Goal: Transaction & Acquisition: Obtain resource

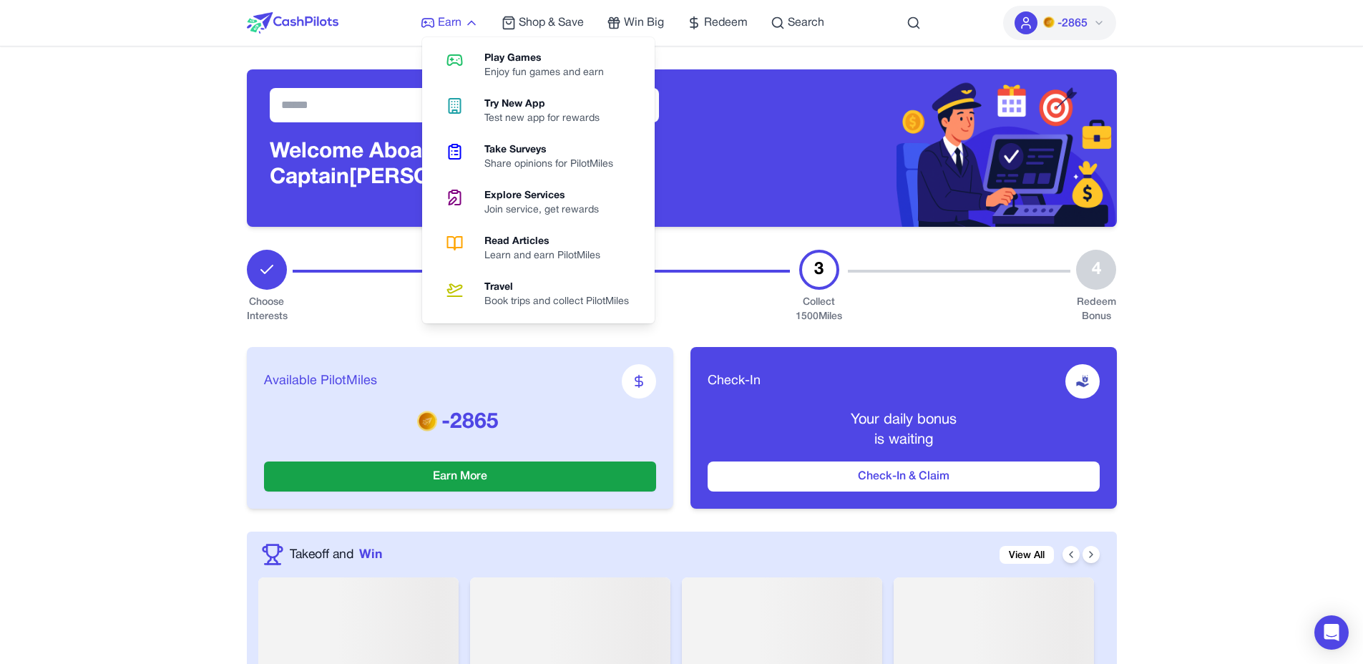
click at [477, 27] on icon at bounding box center [471, 23] width 14 height 14
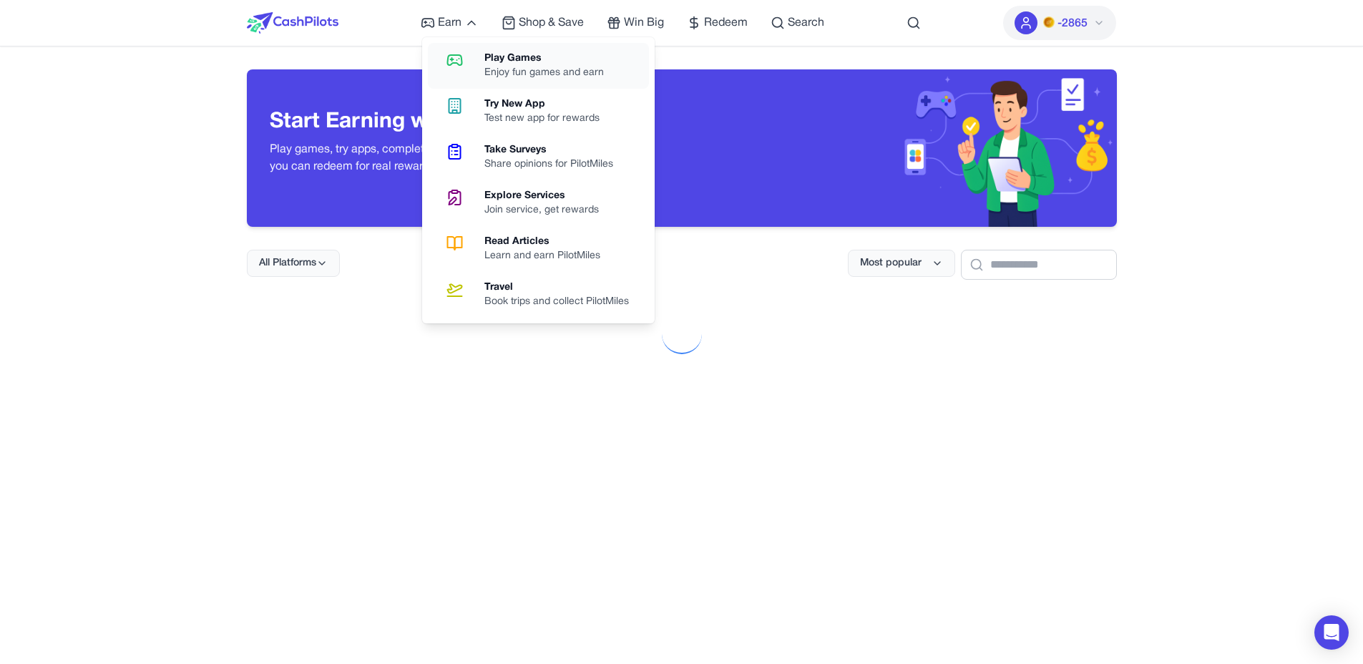
click at [477, 58] on link "Play Games Enjoy fun games and earn" at bounding box center [538, 66] width 221 height 46
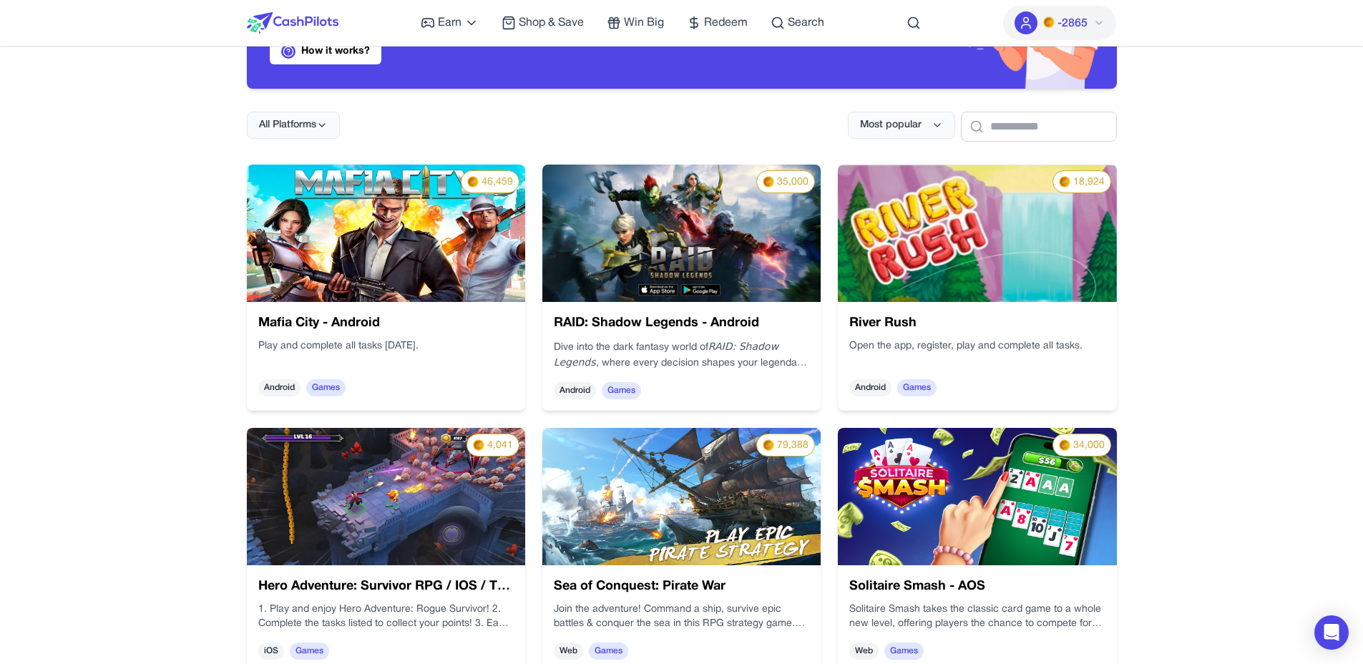
scroll to position [147, 0]
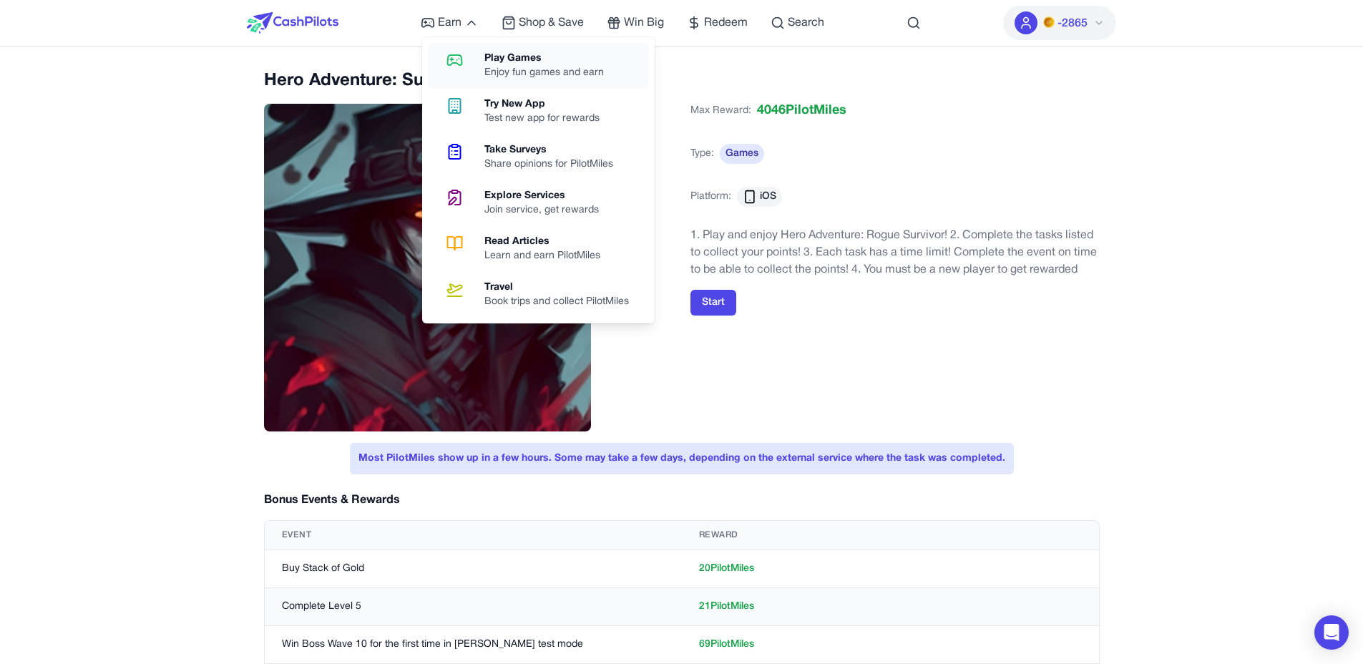
click at [464, 55] on icon at bounding box center [454, 60] width 36 height 17
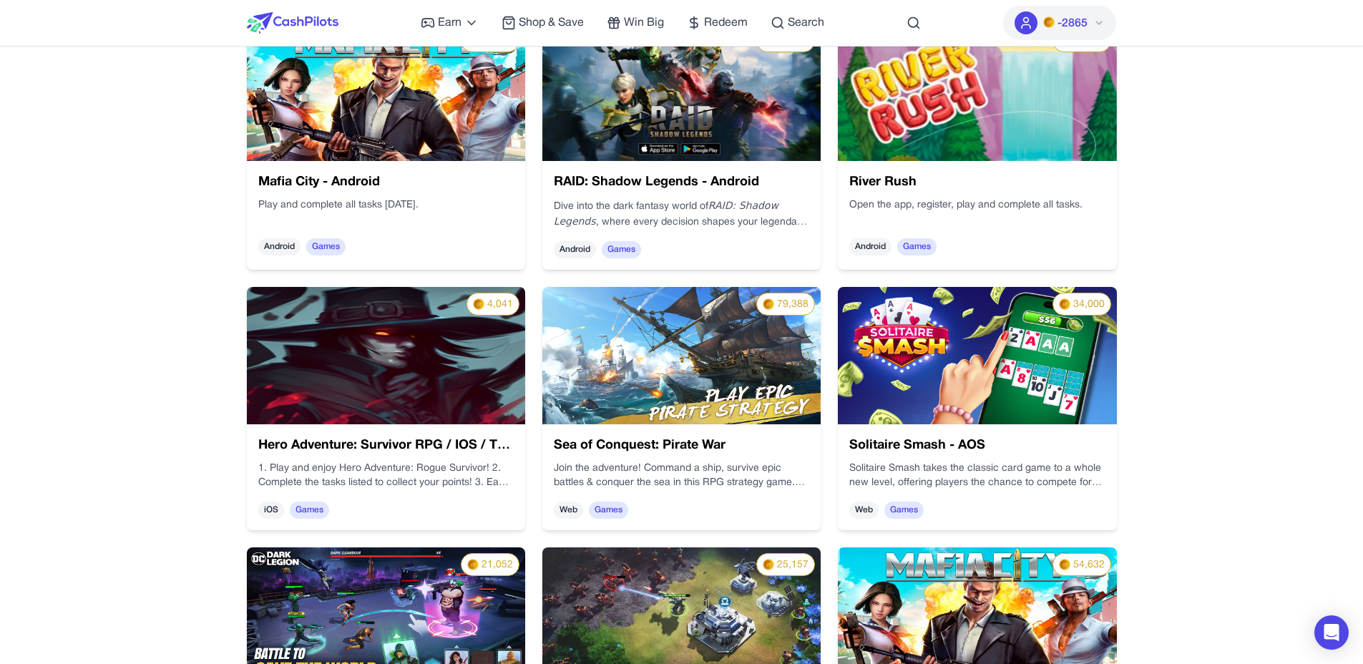
scroll to position [303, 0]
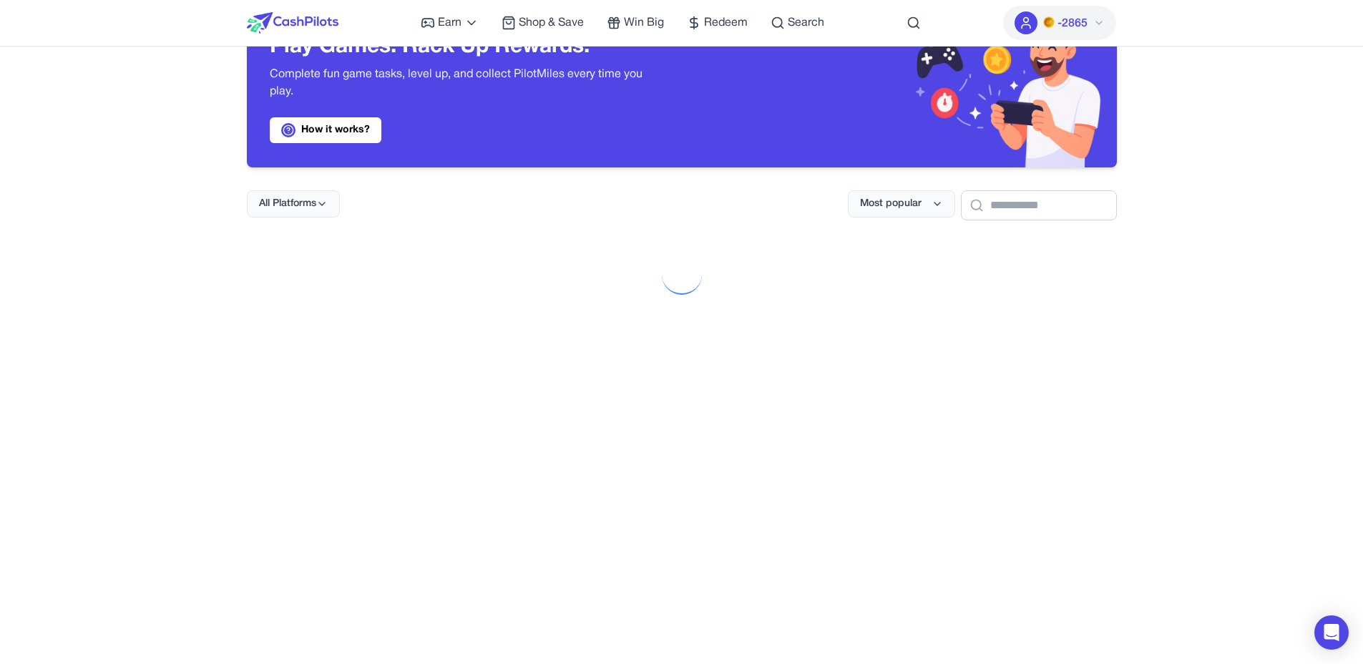
scroll to position [63, 0]
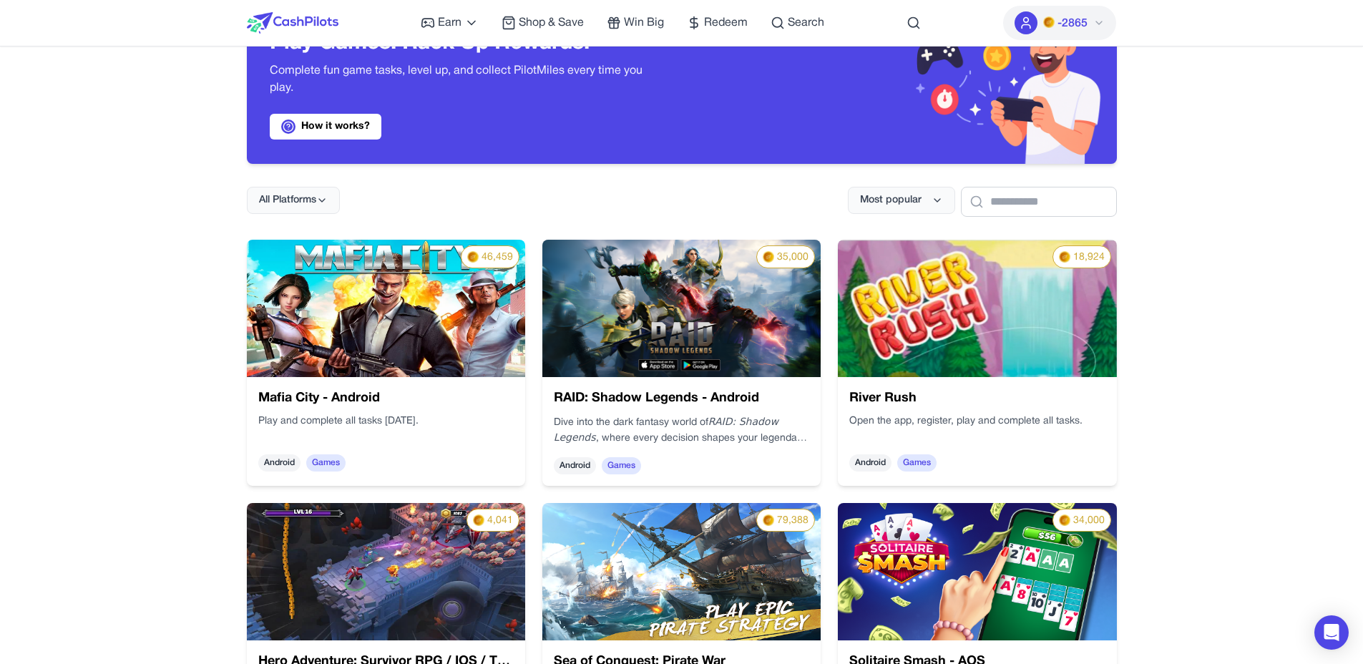
click at [406, 517] on img at bounding box center [484, 520] width 301 height 192
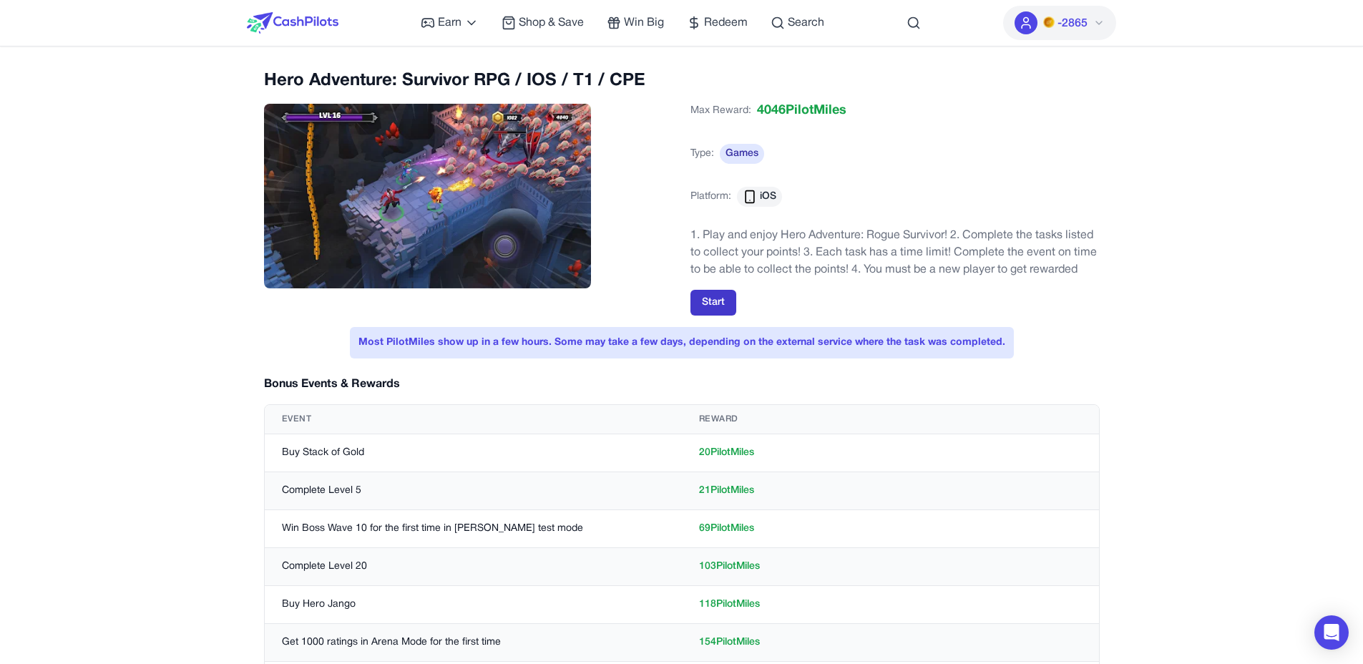
click at [725, 304] on button "Start" at bounding box center [713, 303] width 46 height 26
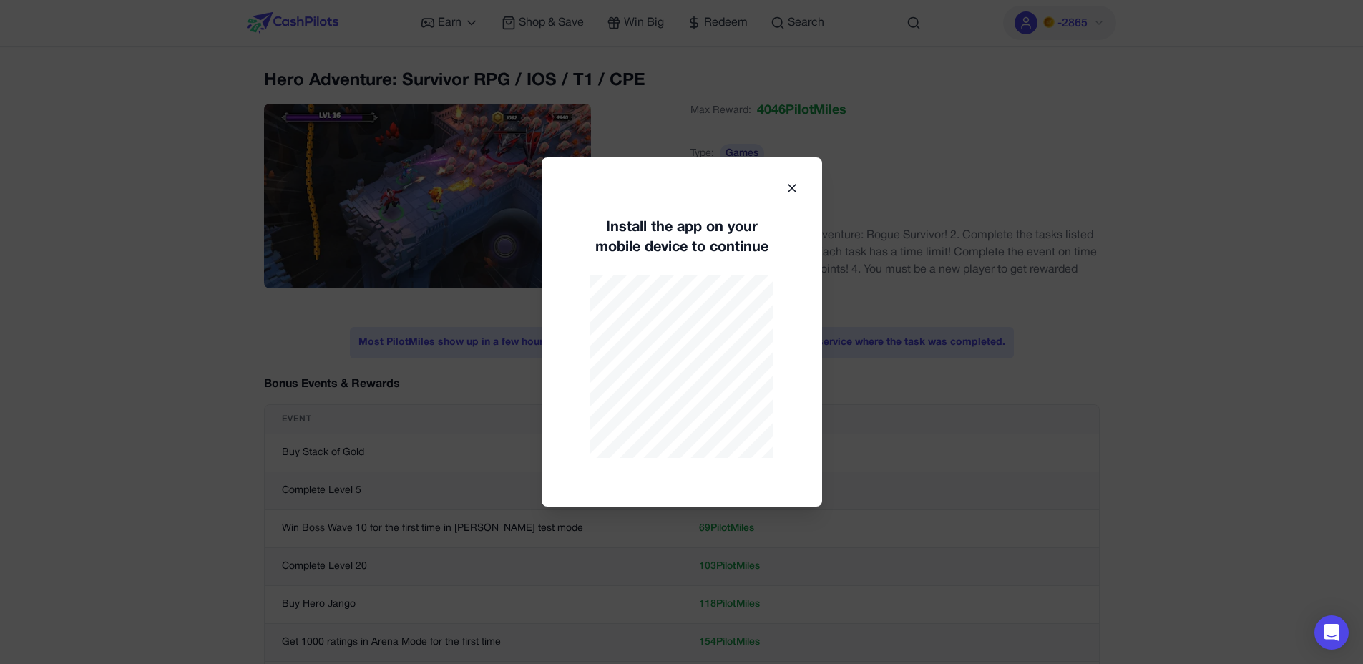
click at [798, 187] on div "Install the app on your mobile device to continue" at bounding box center [682, 331] width 280 height 349
click at [790, 191] on icon at bounding box center [792, 188] width 14 height 14
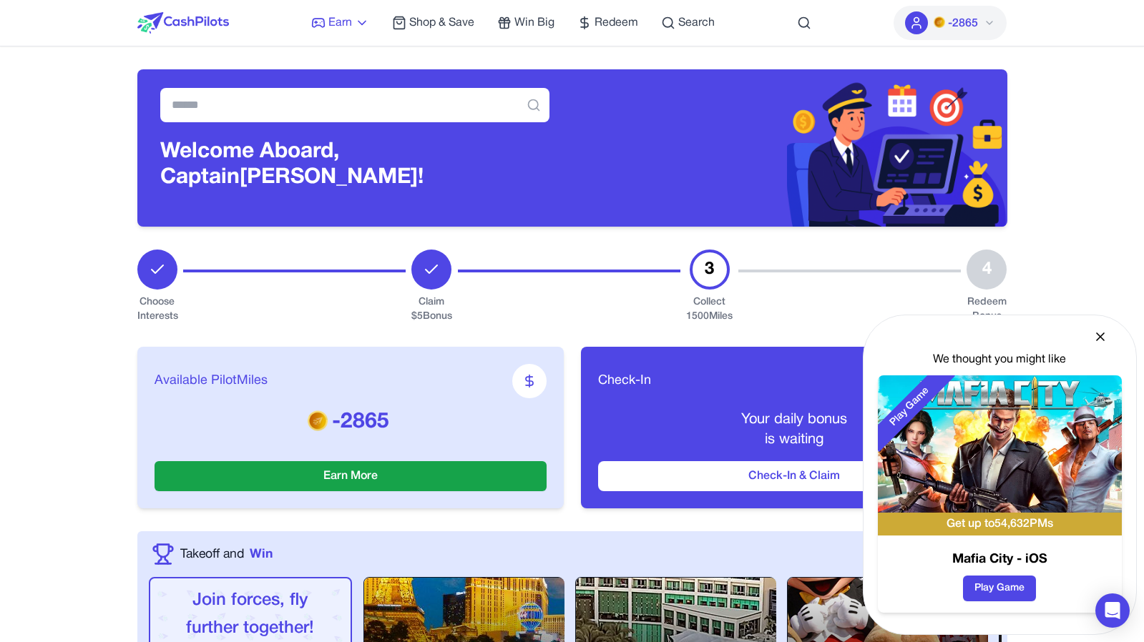
click at [342, 26] on span "Earn" at bounding box center [340, 22] width 24 height 17
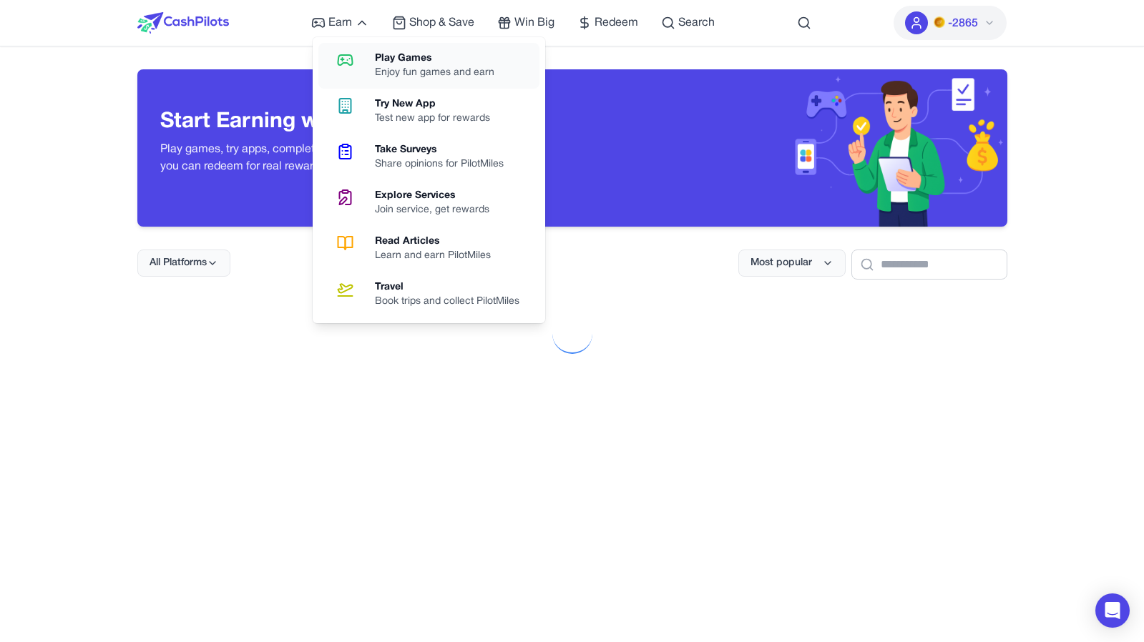
click at [361, 54] on icon at bounding box center [345, 60] width 36 height 17
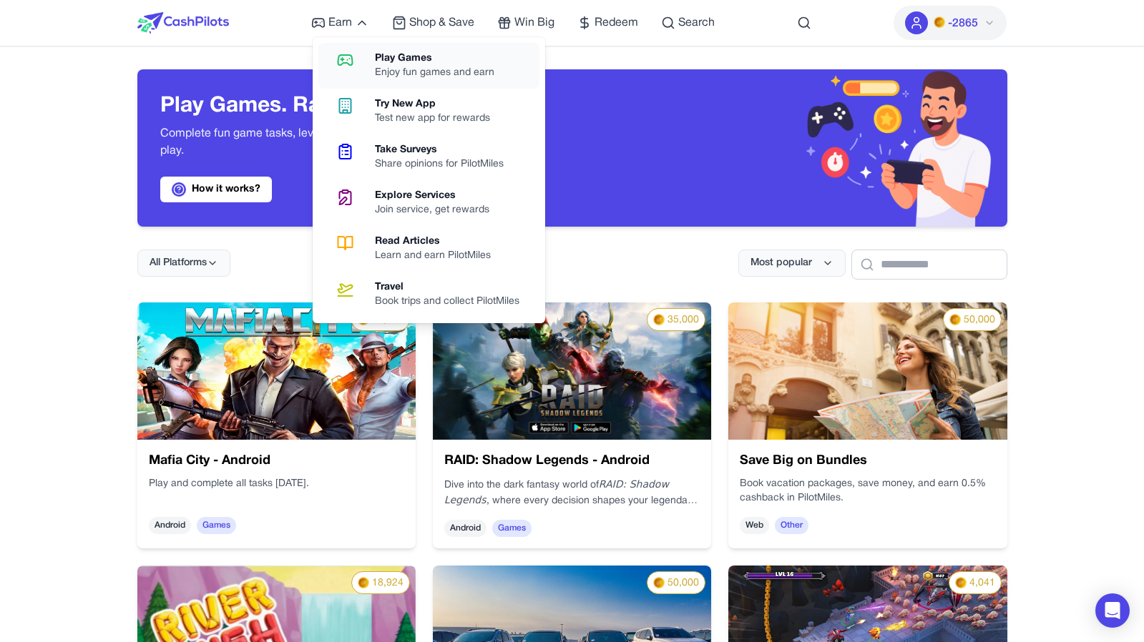
click at [348, 57] on icon at bounding box center [345, 60] width 36 height 17
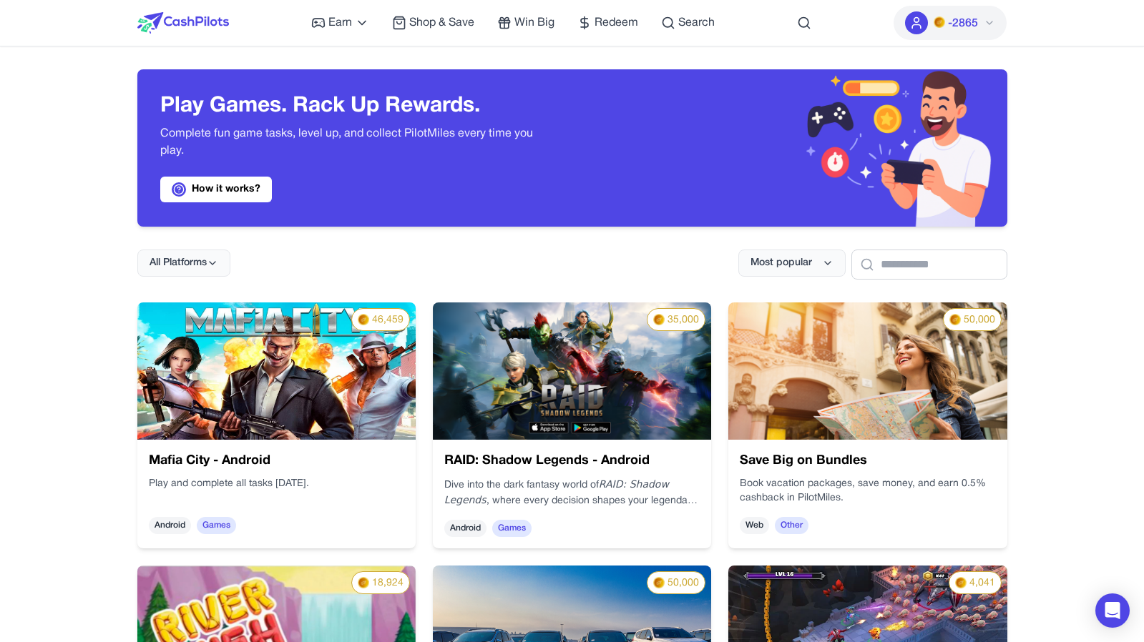
click at [786, 388] on img at bounding box center [867, 371] width 278 height 137
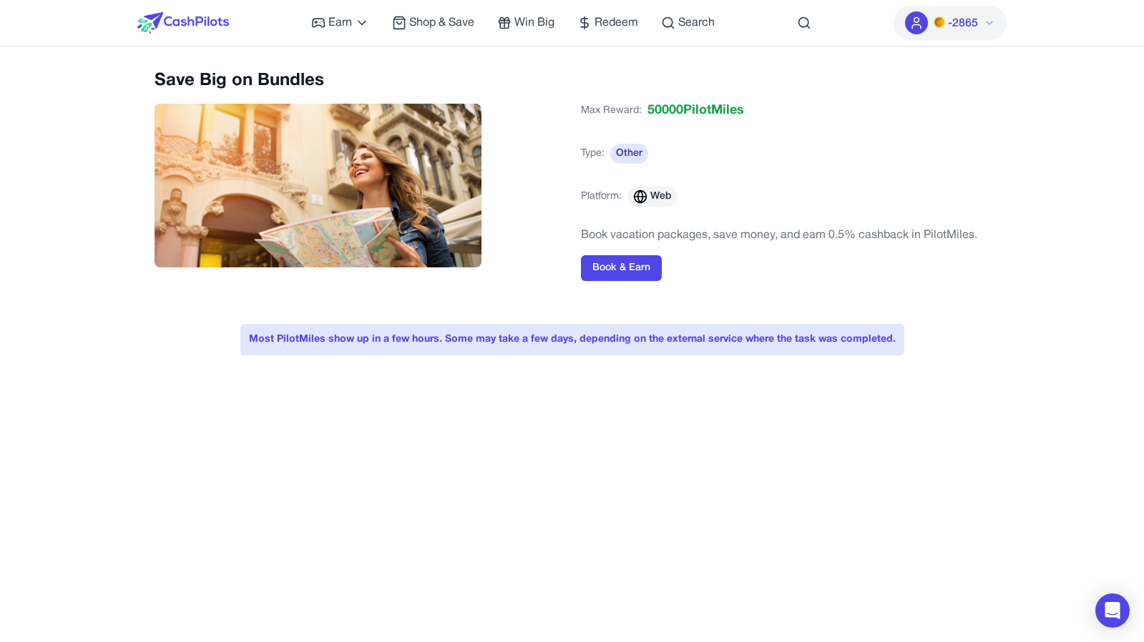
click at [222, 18] on img at bounding box center [183, 22] width 92 height 21
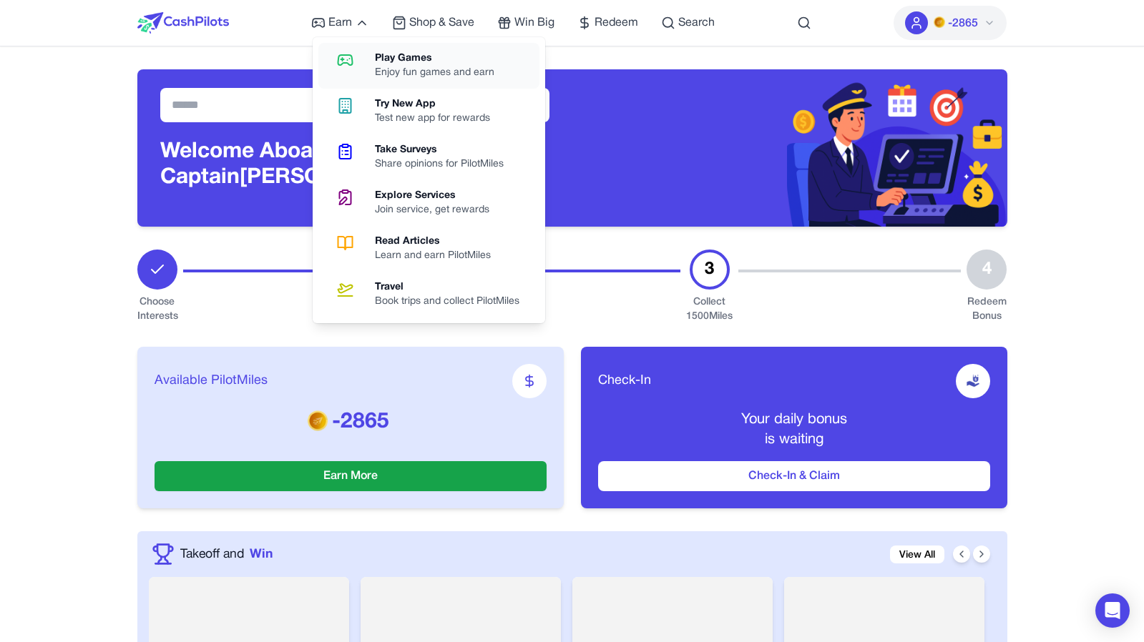
click at [341, 50] on link "Play Games Enjoy fun games and earn" at bounding box center [428, 66] width 221 height 46
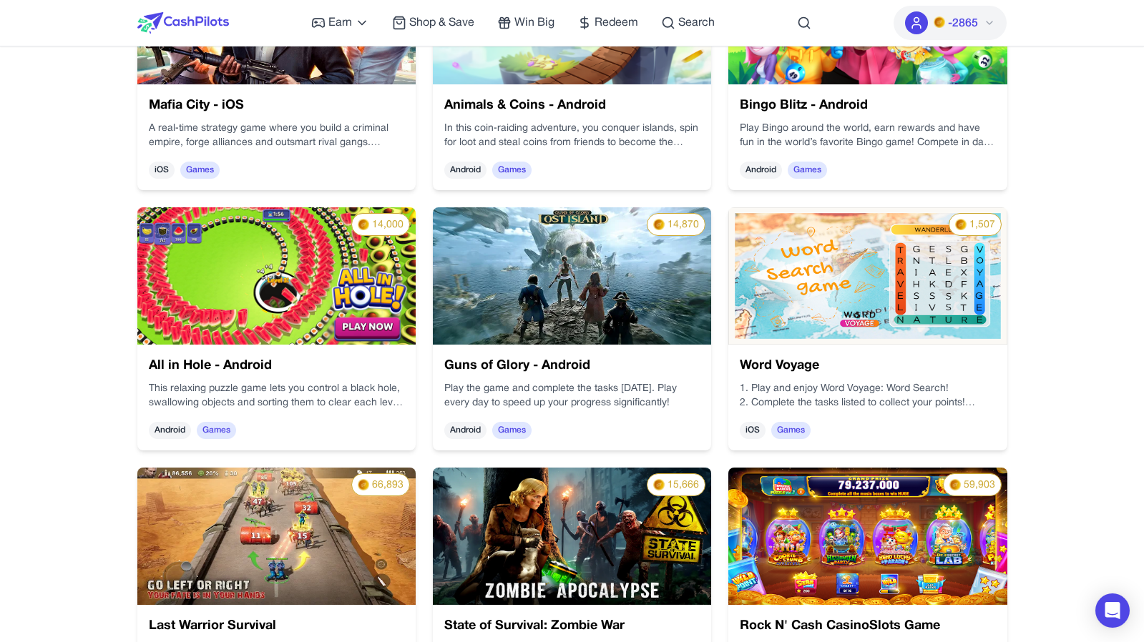
scroll to position [1140, 0]
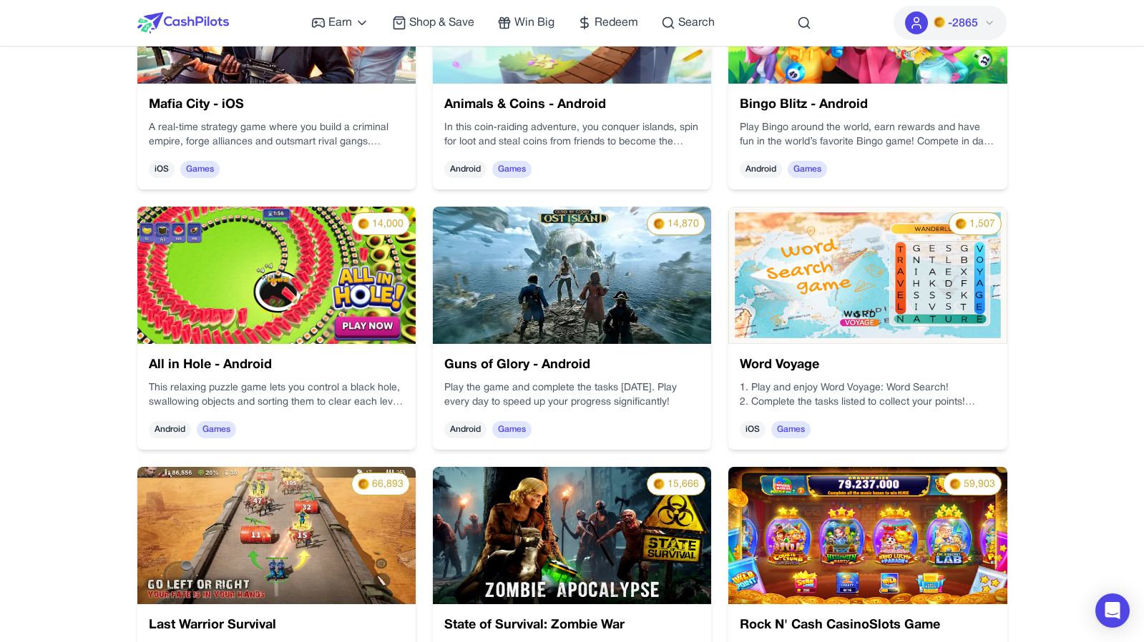
click at [863, 393] on p "1. Play and enjoy Word Voyage: Word Search!" at bounding box center [867, 388] width 255 height 14
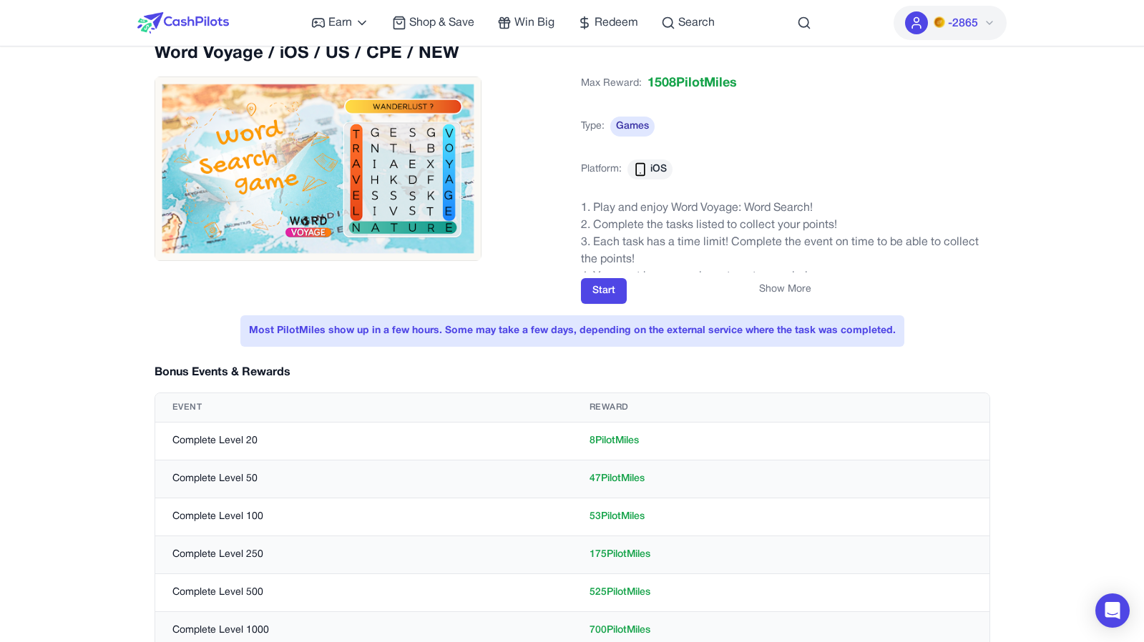
scroll to position [28, 0]
click at [768, 282] on button "Show More" at bounding box center [785, 289] width 52 height 14
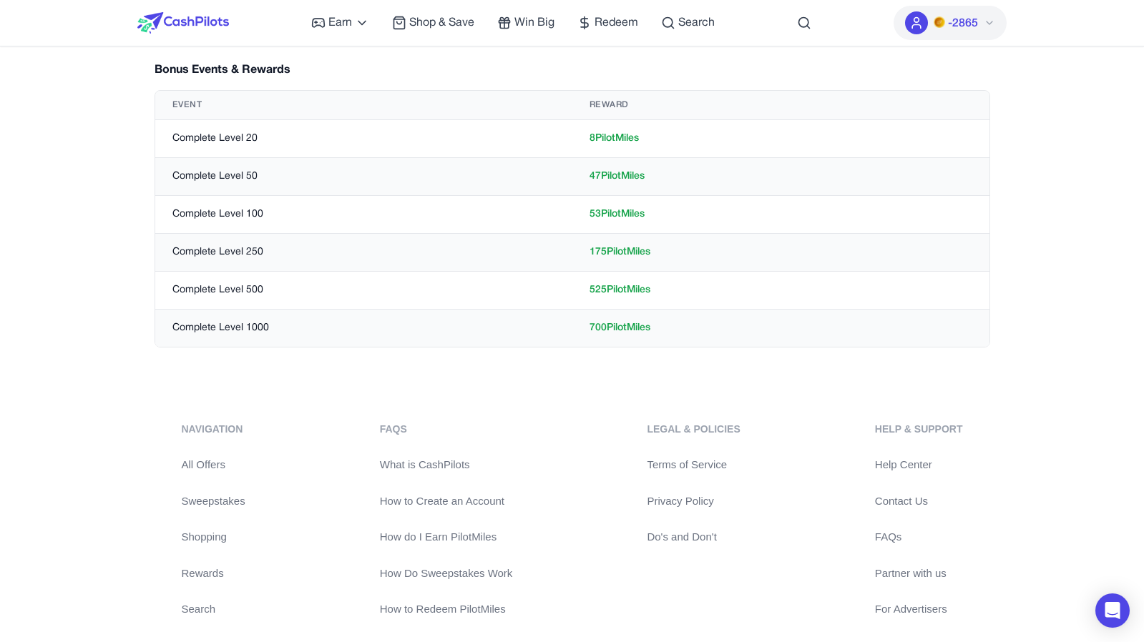
scroll to position [0, 0]
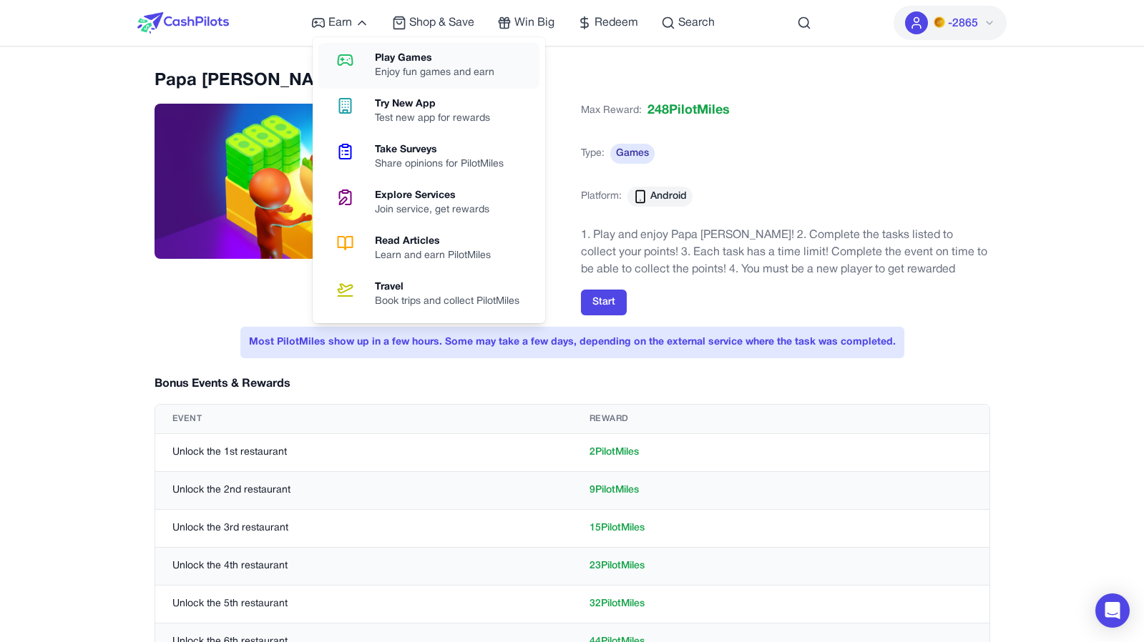
click at [383, 54] on div "Play Games" at bounding box center [440, 59] width 131 height 14
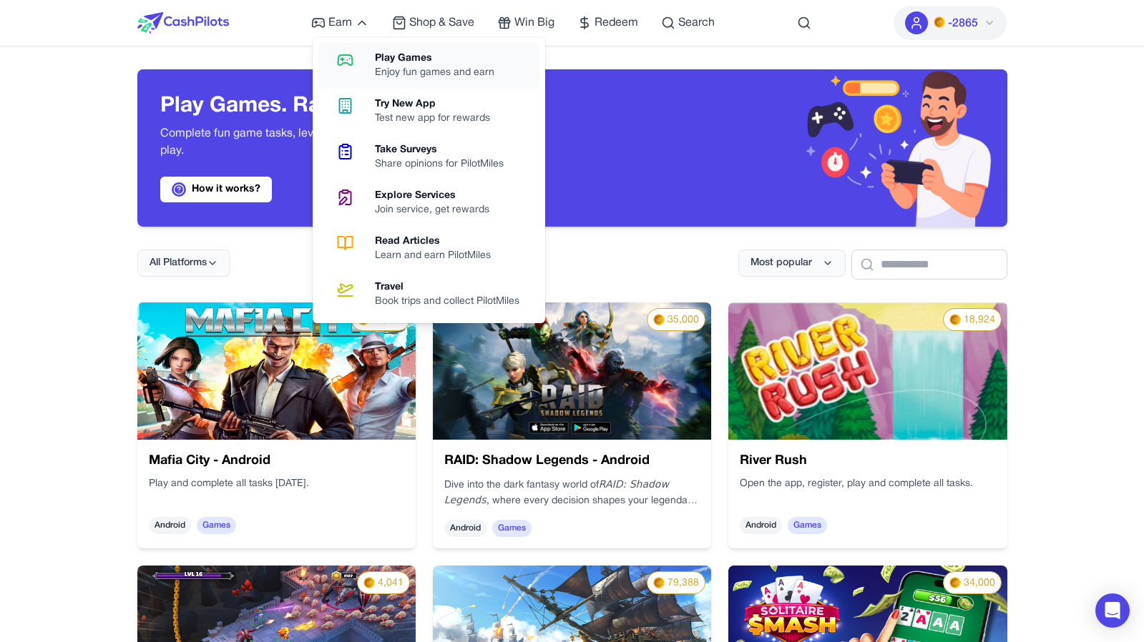
click at [358, 62] on icon at bounding box center [345, 60] width 36 height 17
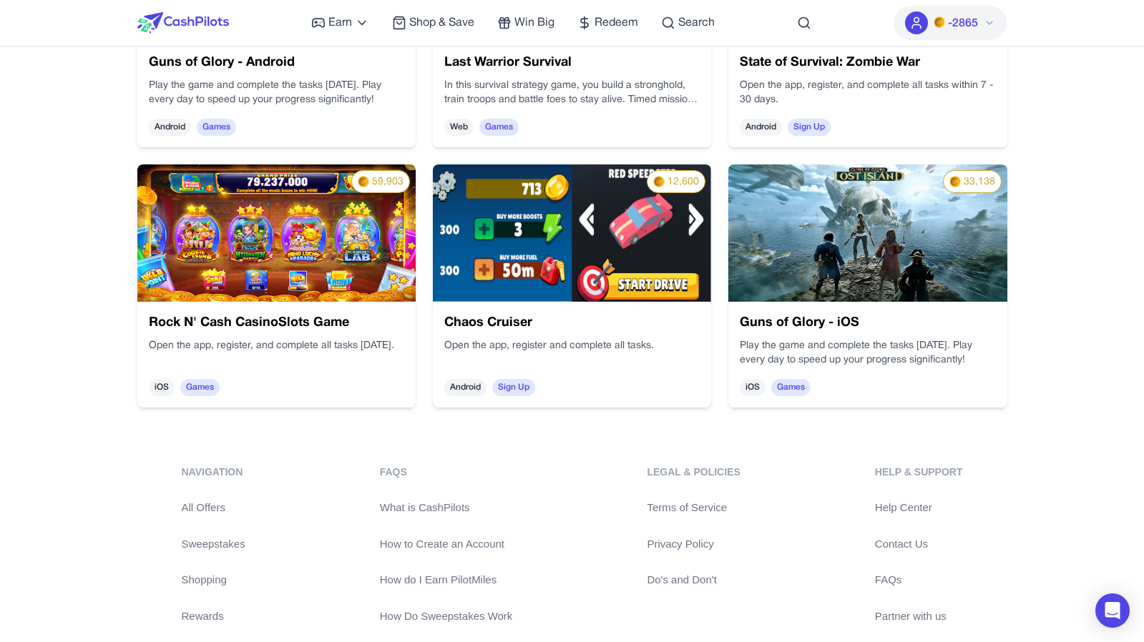
scroll to position [1444, 0]
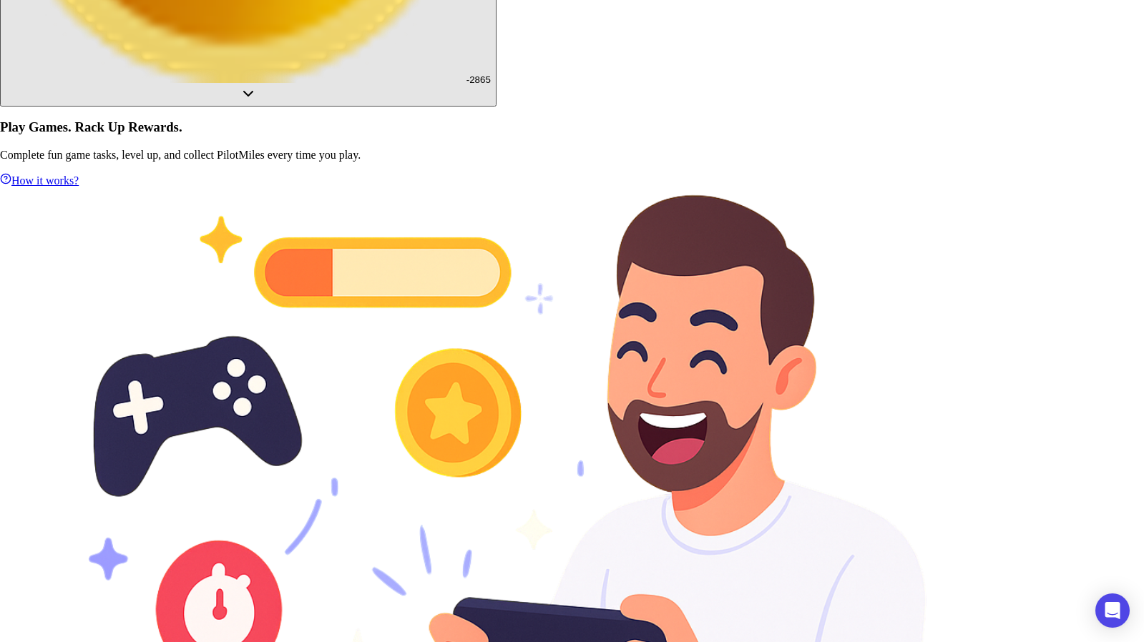
scroll to position [1585, 0]
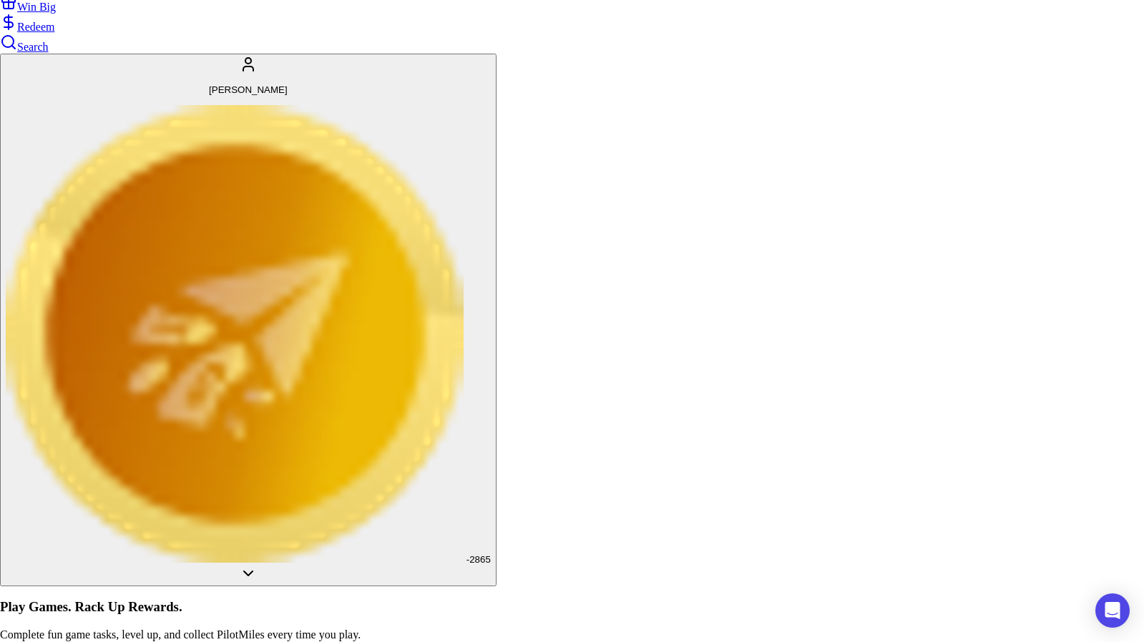
scroll to position [544, 0]
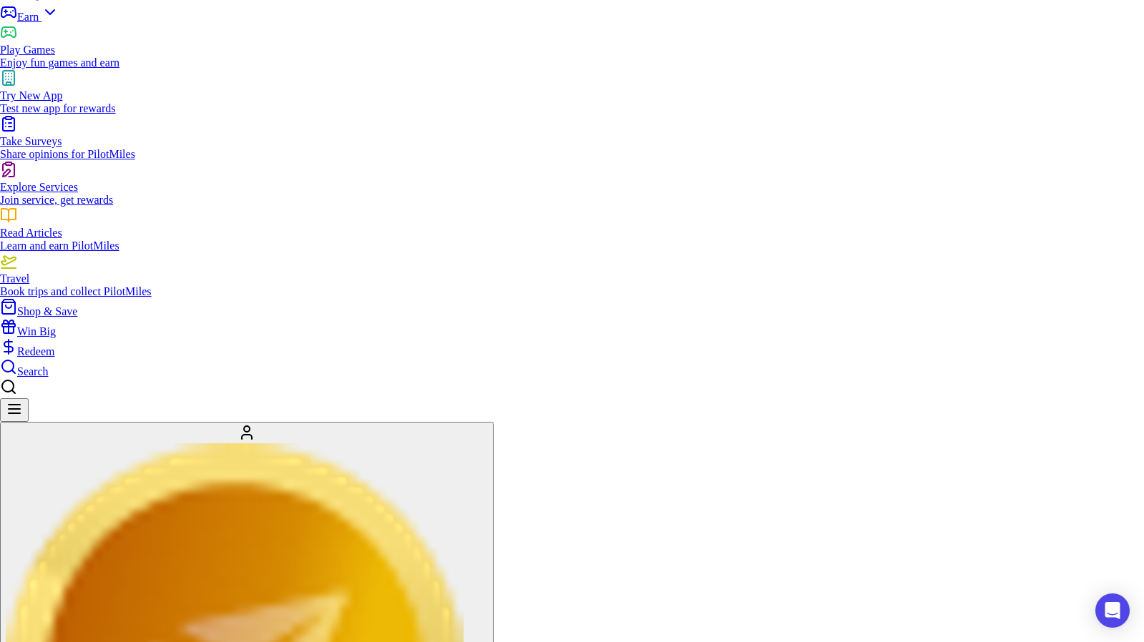
scroll to position [57, 0]
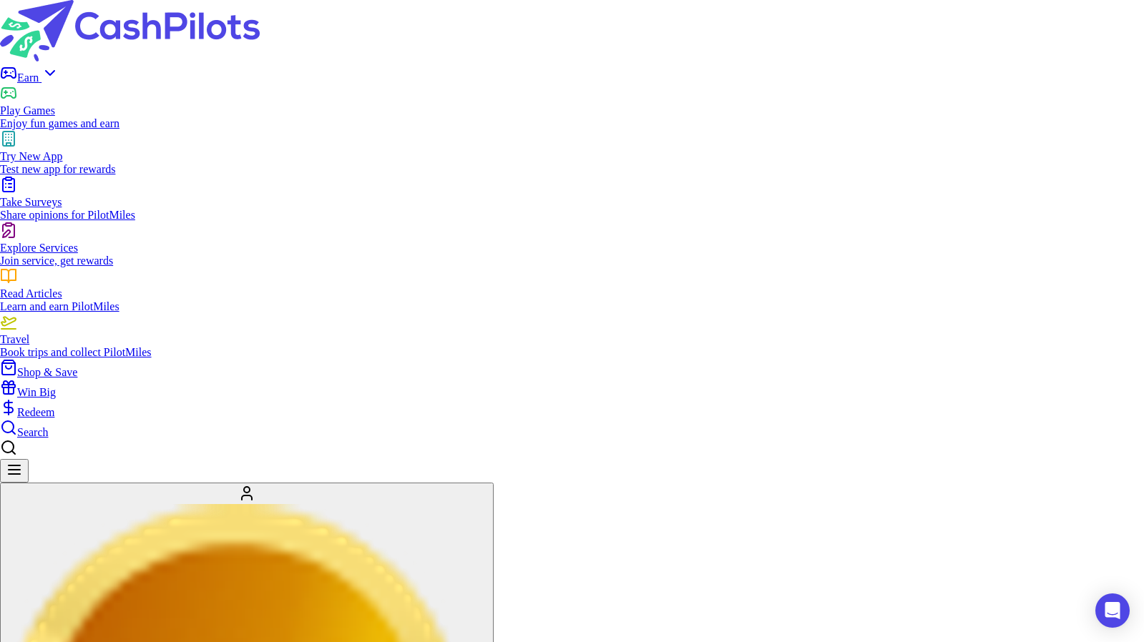
click at [368, 92] on link "Play Games Enjoy fun games and earn" at bounding box center [572, 111] width 1144 height 39
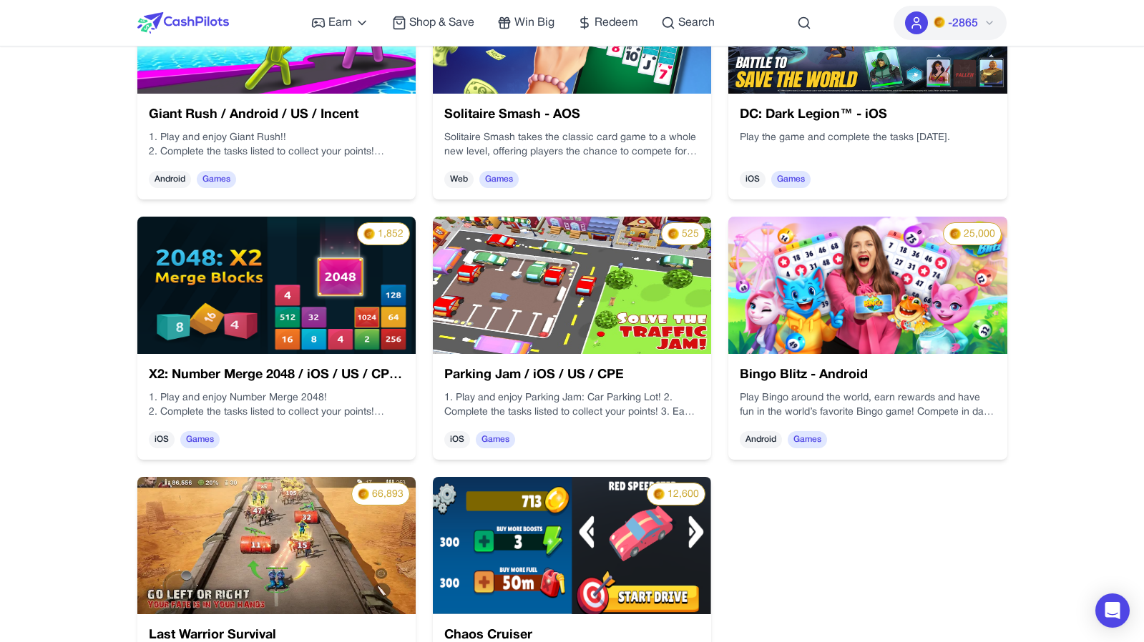
scroll to position [1912, 0]
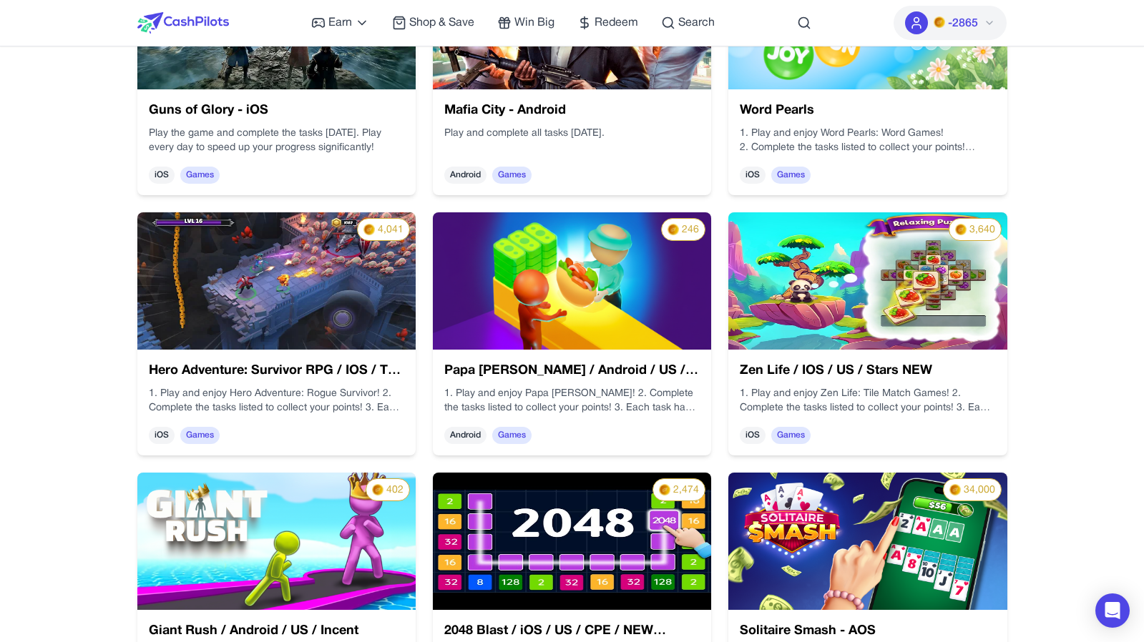
scroll to position [1399, 0]
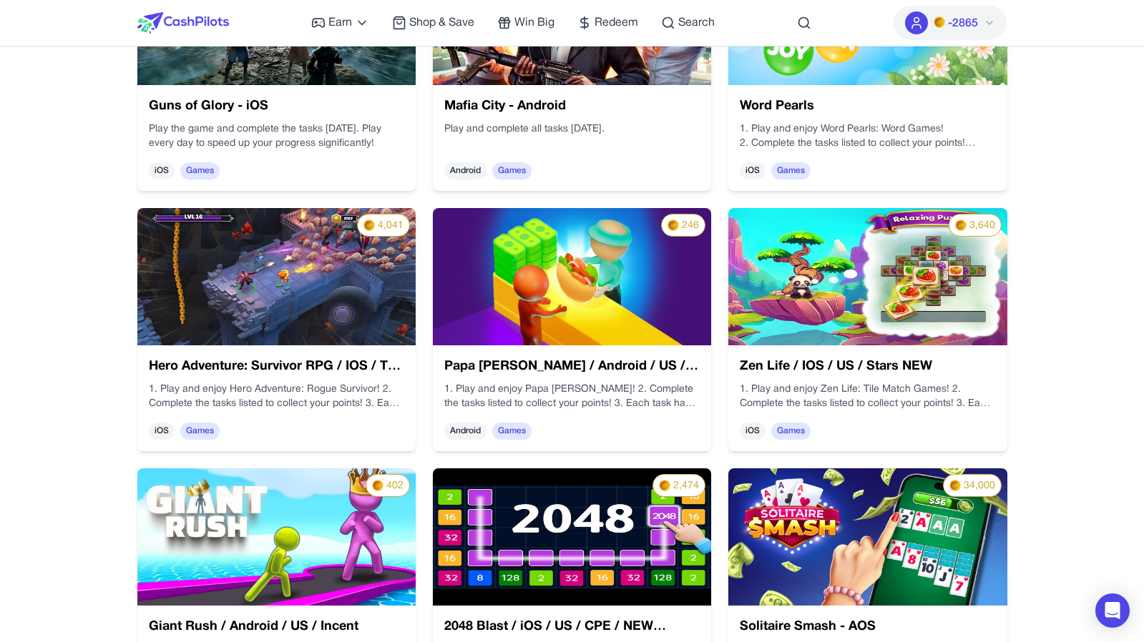
click at [310, 25] on div "Earn Play Games Enjoy fun games and earn Try New App Test new app for rewards T…" at bounding box center [572, 23] width 870 height 46
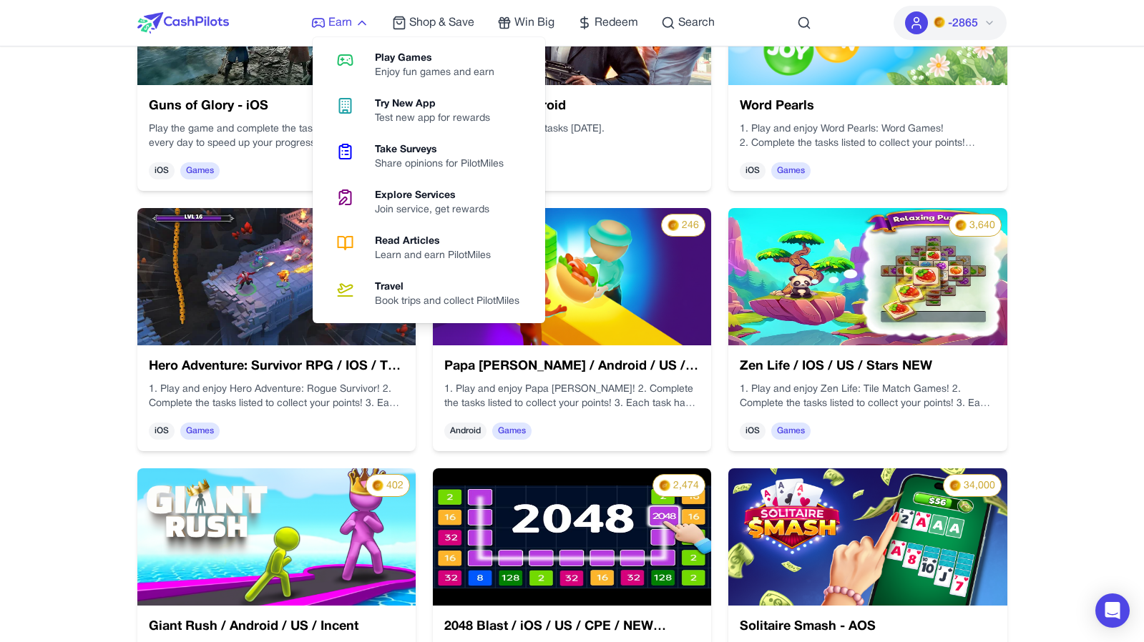
click at [323, 25] on icon at bounding box center [318, 23] width 14 height 14
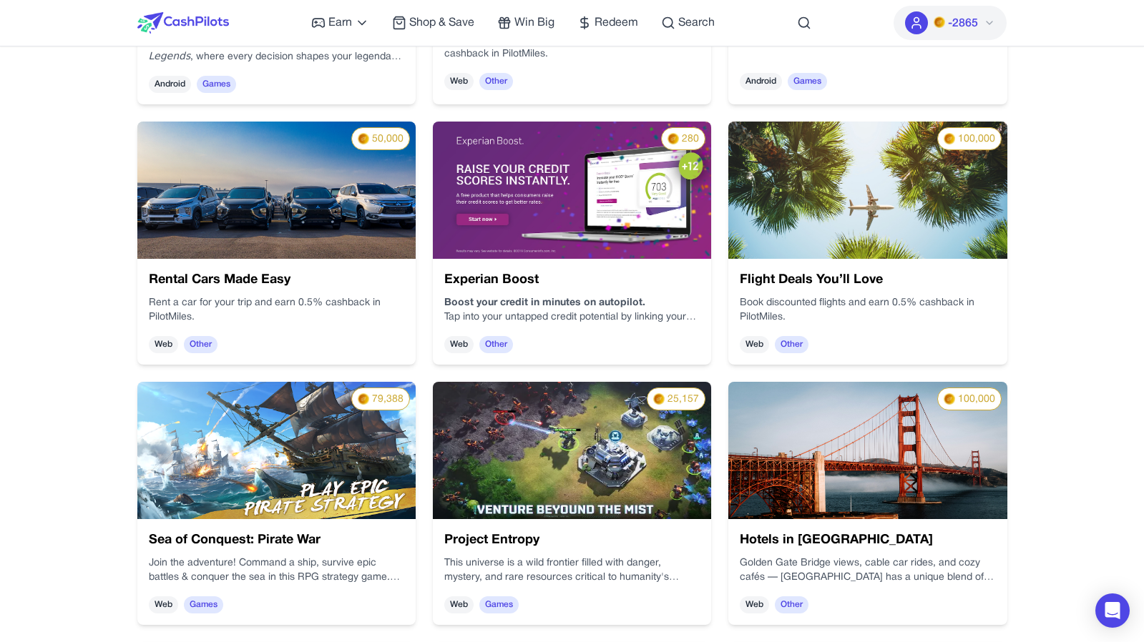
scroll to position [3528, 0]
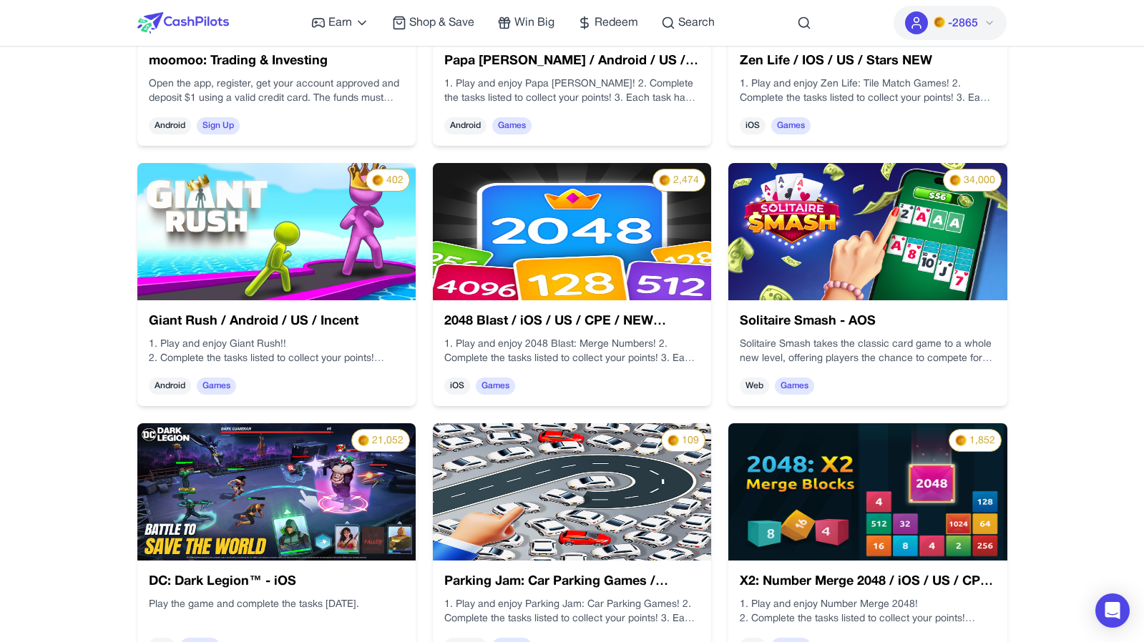
click at [507, 269] on img at bounding box center [454, 226] width 291 height 166
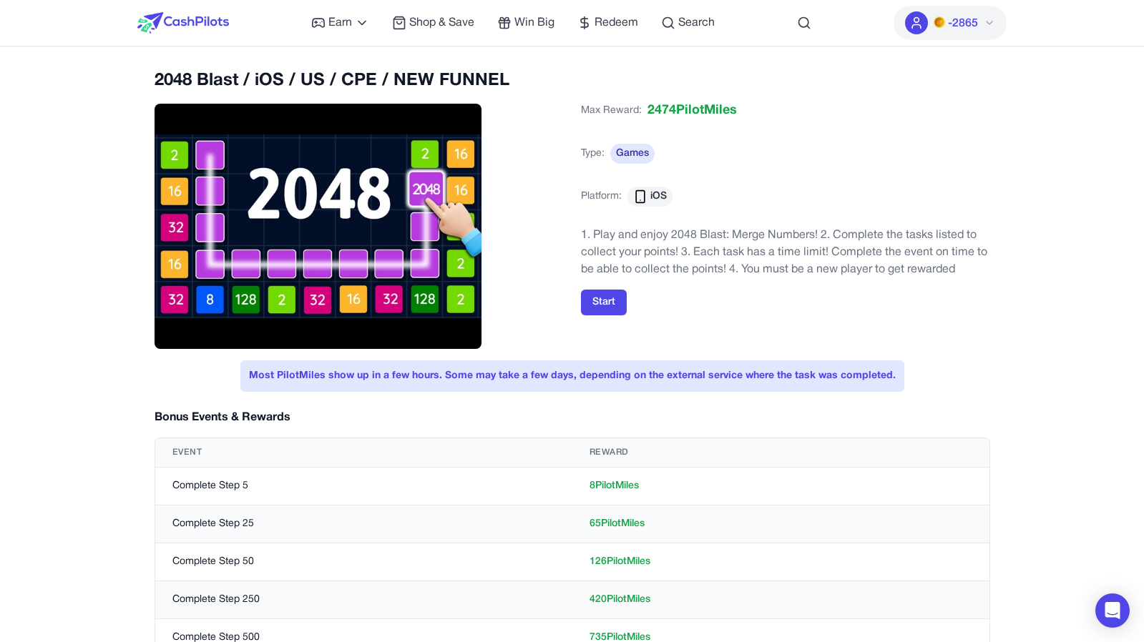
click at [201, 28] on img at bounding box center [183, 22] width 92 height 21
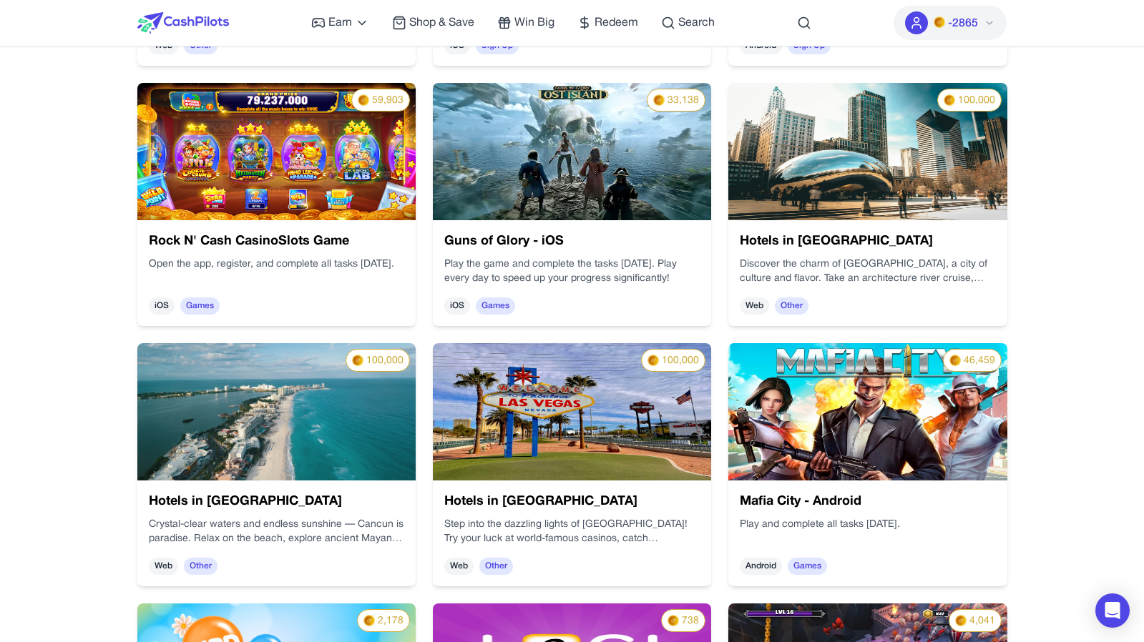
scroll to position [3267, 0]
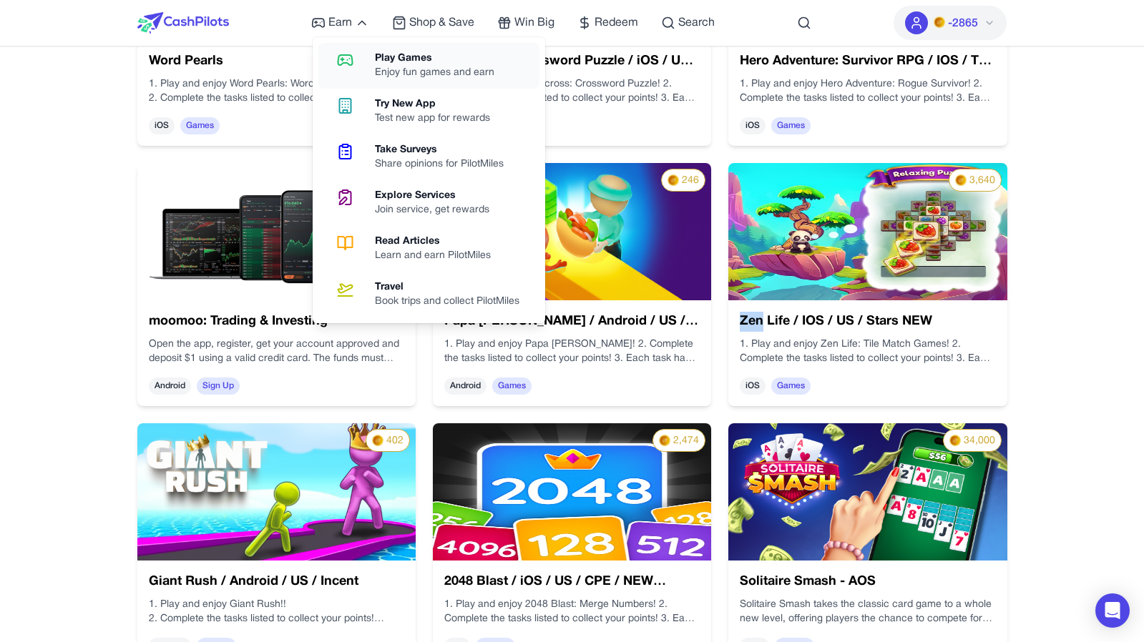
click at [358, 52] on icon at bounding box center [345, 60] width 36 height 17
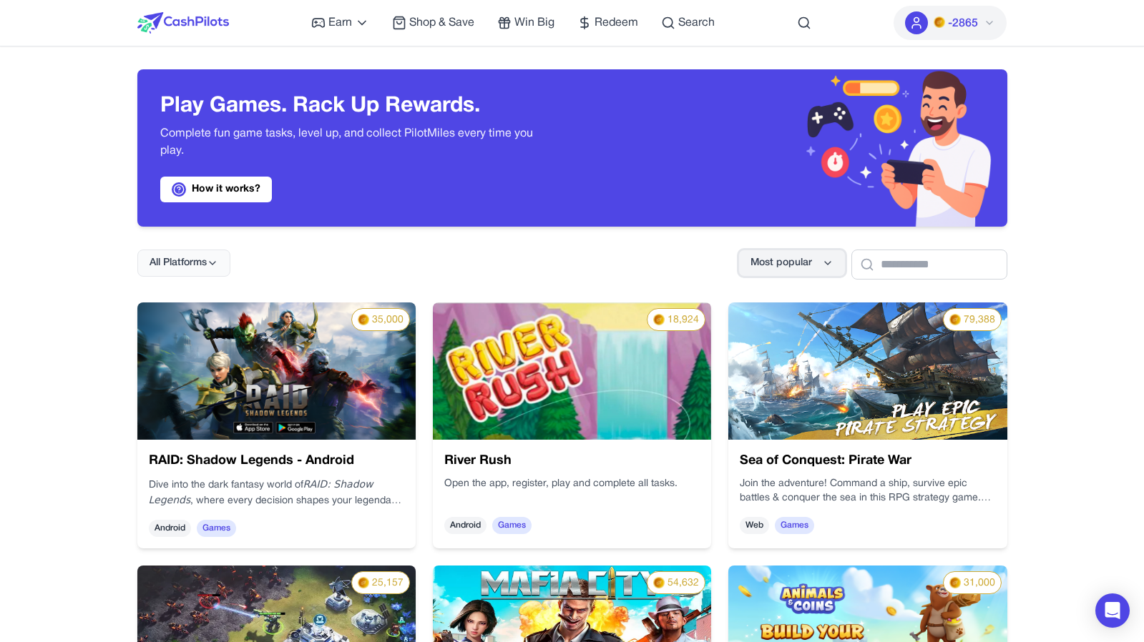
click at [774, 265] on span "Most popular" at bounding box center [781, 263] width 62 height 14
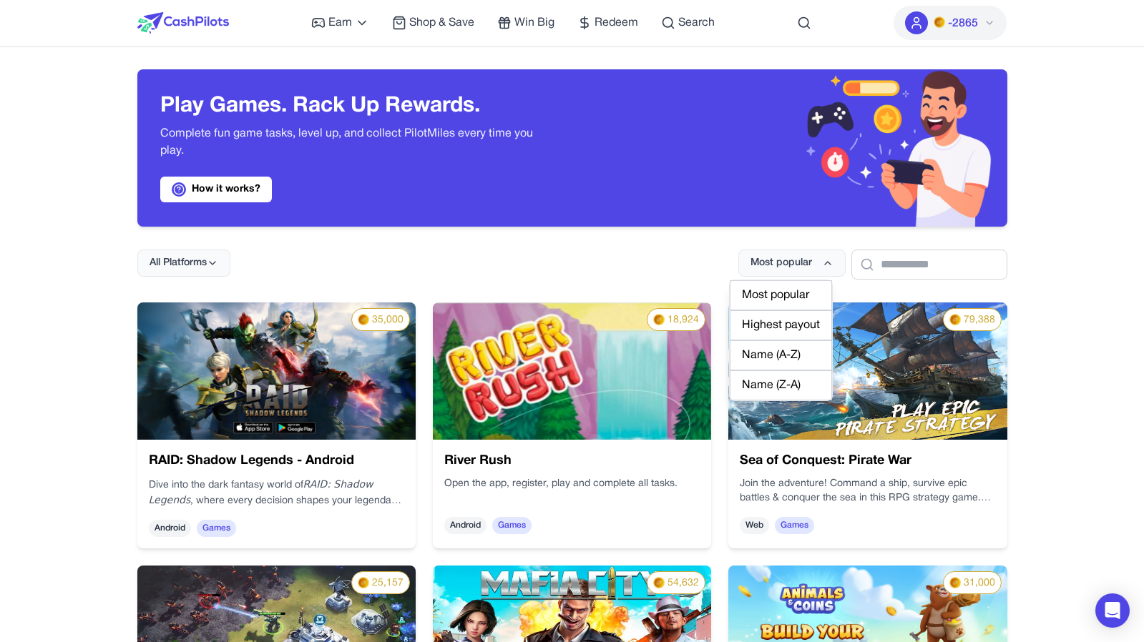
click at [766, 351] on div "Name (A-Z)" at bounding box center [781, 356] width 102 height 30
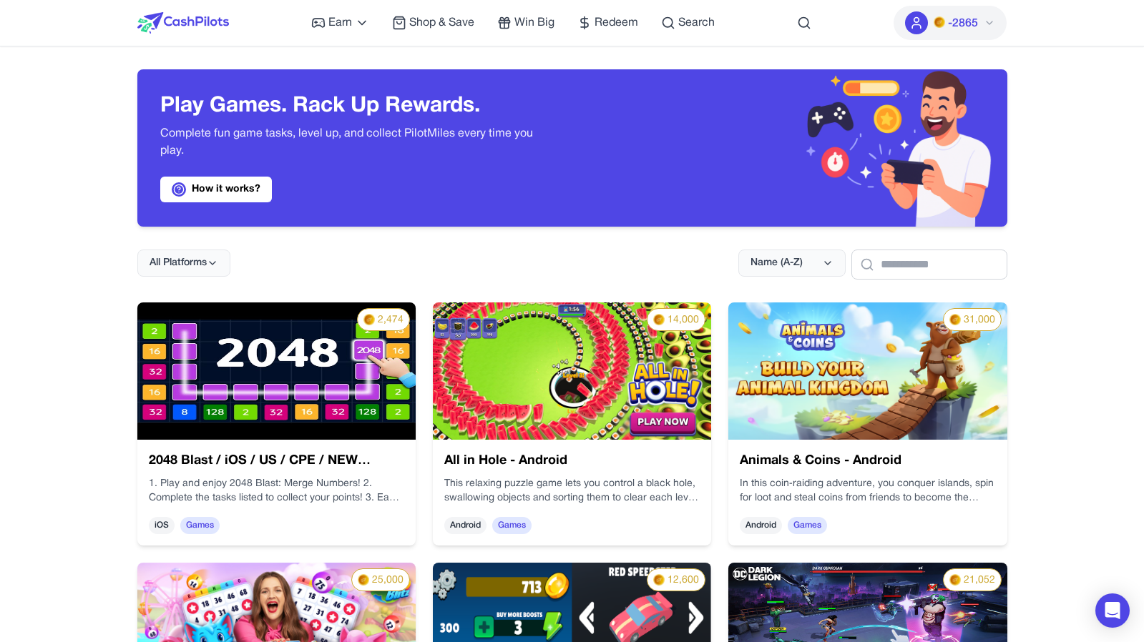
click at [690, 259] on div "All Platforms Name (A-Z)" at bounding box center [572, 253] width 870 height 53
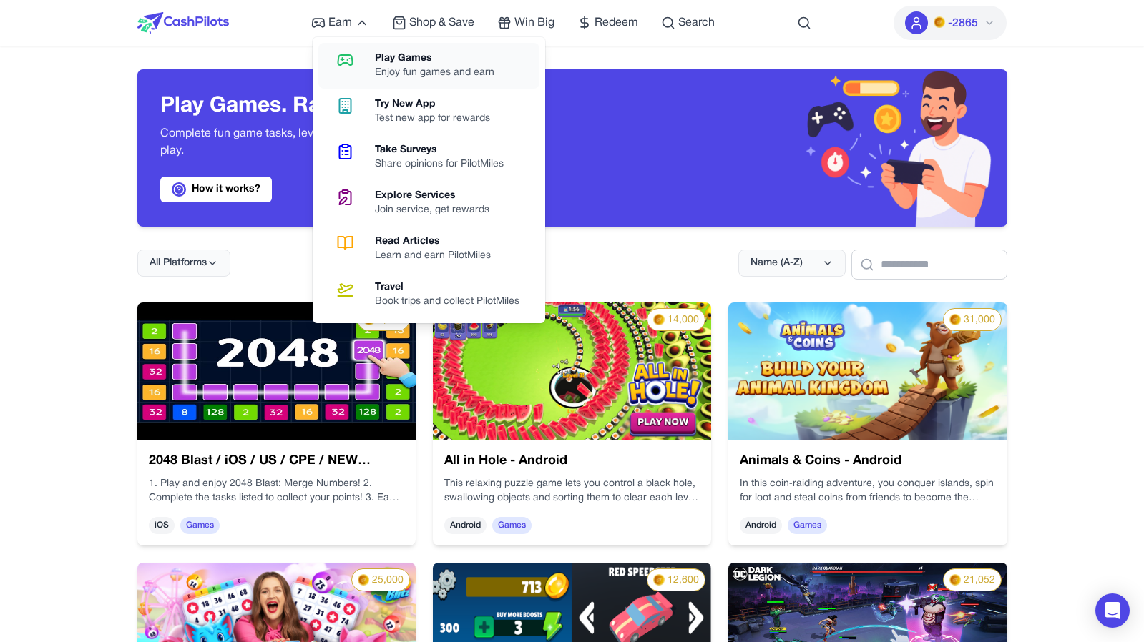
click at [358, 58] on icon at bounding box center [345, 60] width 36 height 17
